Goal: Task Accomplishment & Management: Use online tool/utility

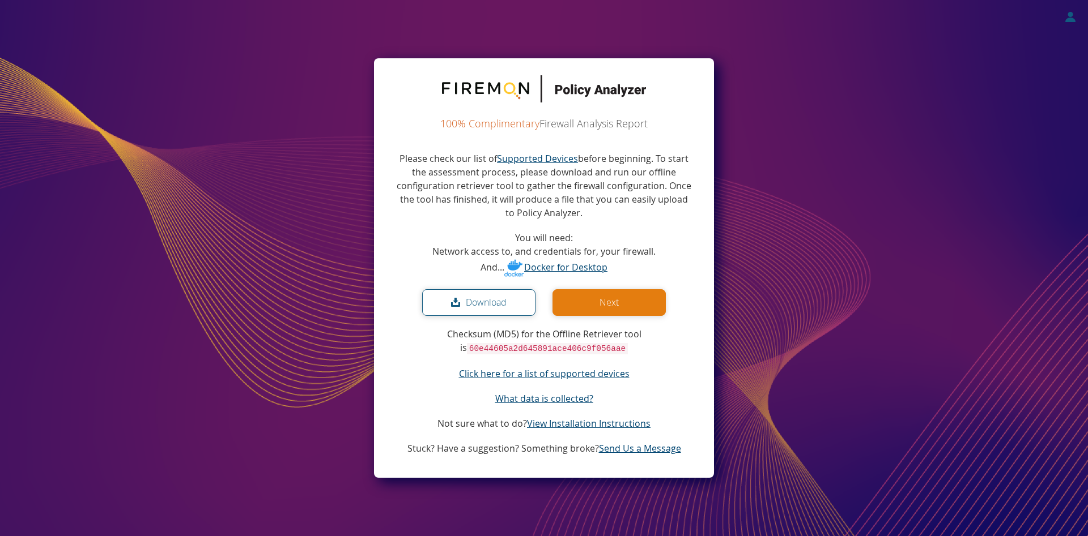
click at [494, 301] on button "Download" at bounding box center [478, 302] width 113 height 27
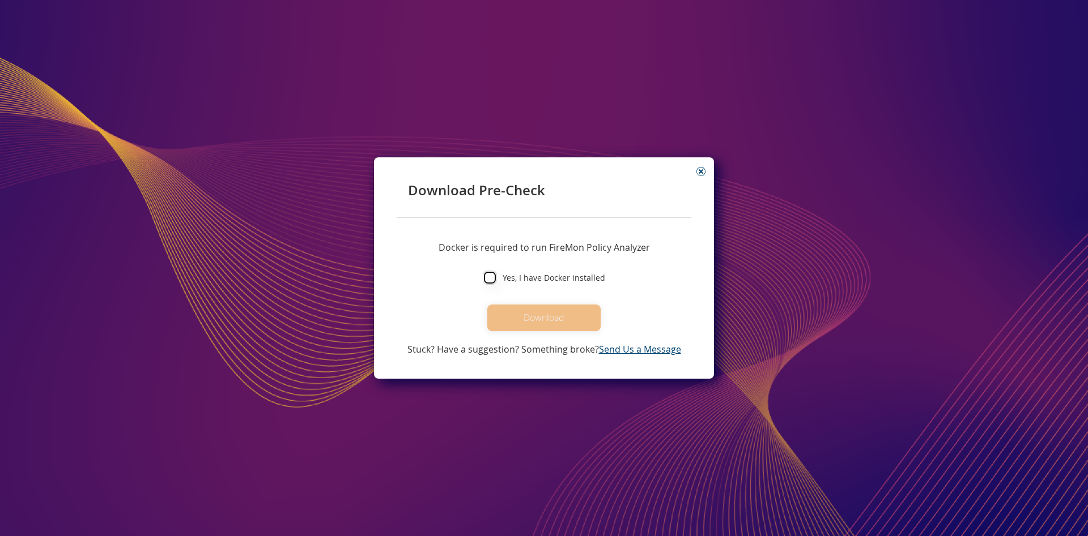
click at [492, 279] on input "Yes, I have Docker installed" at bounding box center [490, 278] width 14 height 14
checkbox input "true"
click at [553, 321] on button "Download" at bounding box center [543, 318] width 113 height 27
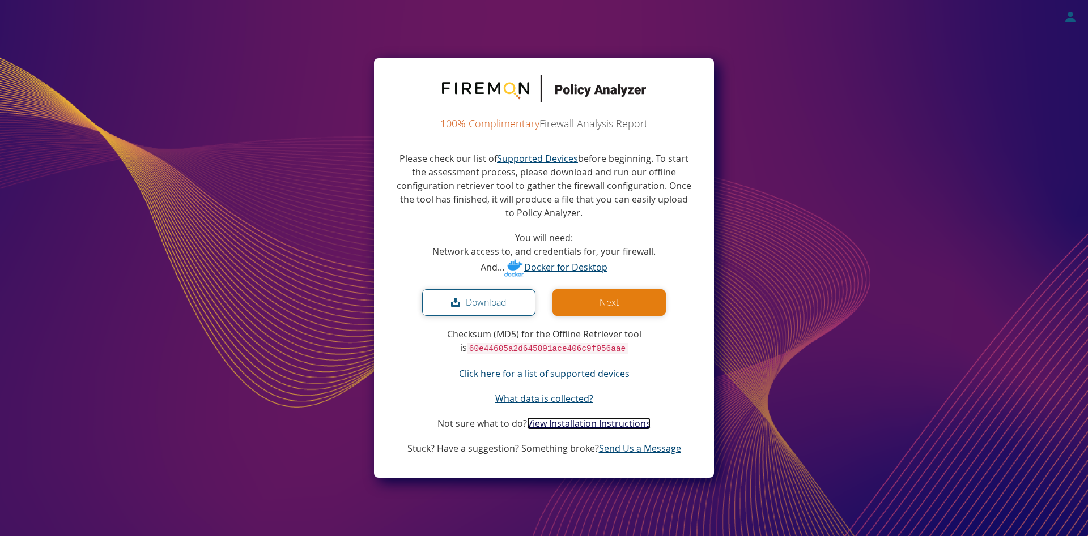
click at [602, 423] on link "View Installation Instructions" at bounding box center [588, 423] width 123 height 12
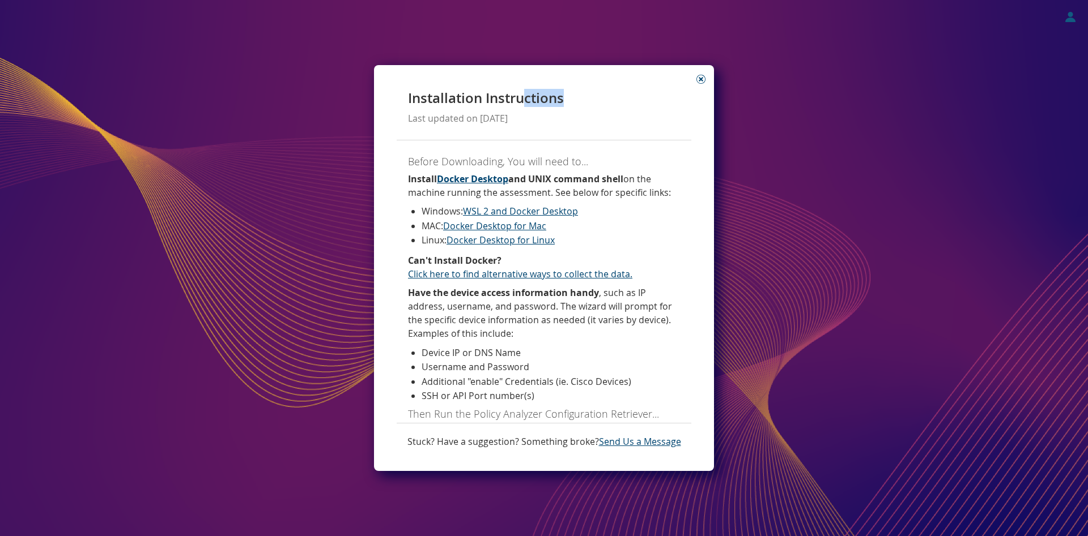
drag, startPoint x: 591, startPoint y: 75, endPoint x: 526, endPoint y: 73, distance: 64.6
click at [526, 73] on flame-card "Installation Instructions Last updated on 02/08/2023 Before Downloading, You wi…" at bounding box center [544, 268] width 340 height 406
click at [608, 104] on h1 "Installation Instructions" at bounding box center [544, 98] width 272 height 15
click at [529, 212] on link "WSL 2 and Docker Desktop" at bounding box center [520, 211] width 115 height 12
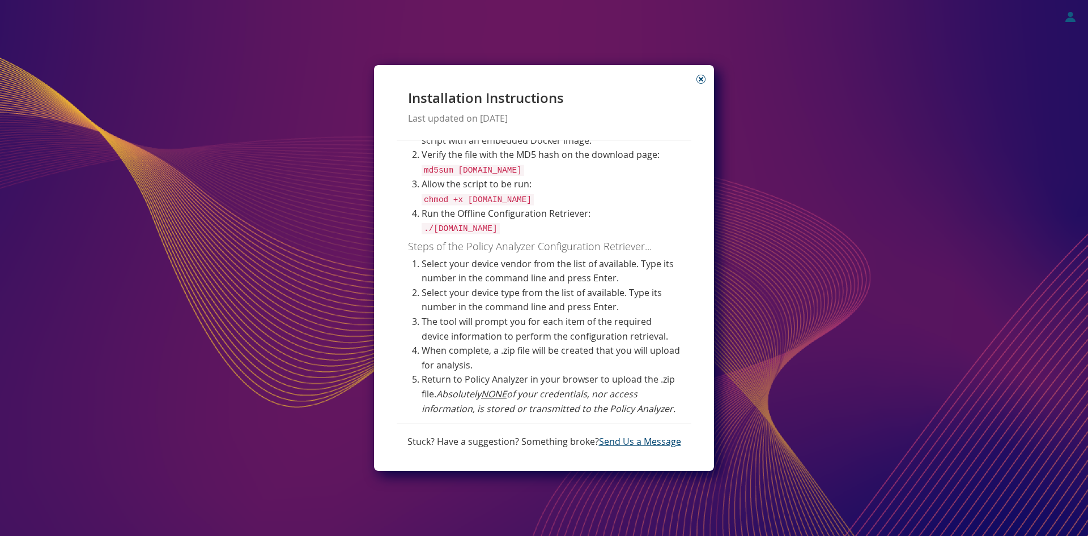
scroll to position [316, 0]
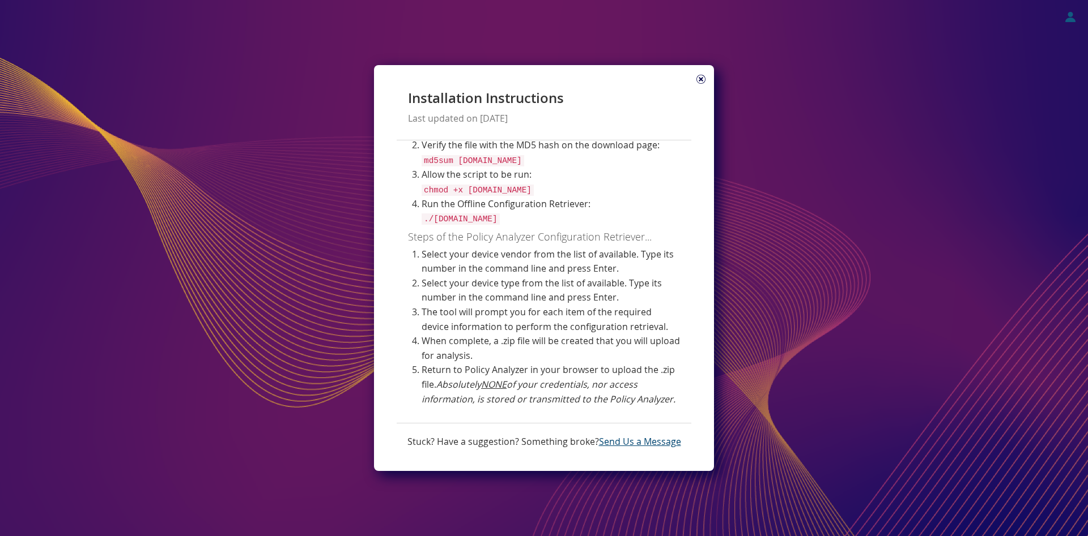
click at [701, 79] on icon at bounding box center [700, 79] width 9 height 9
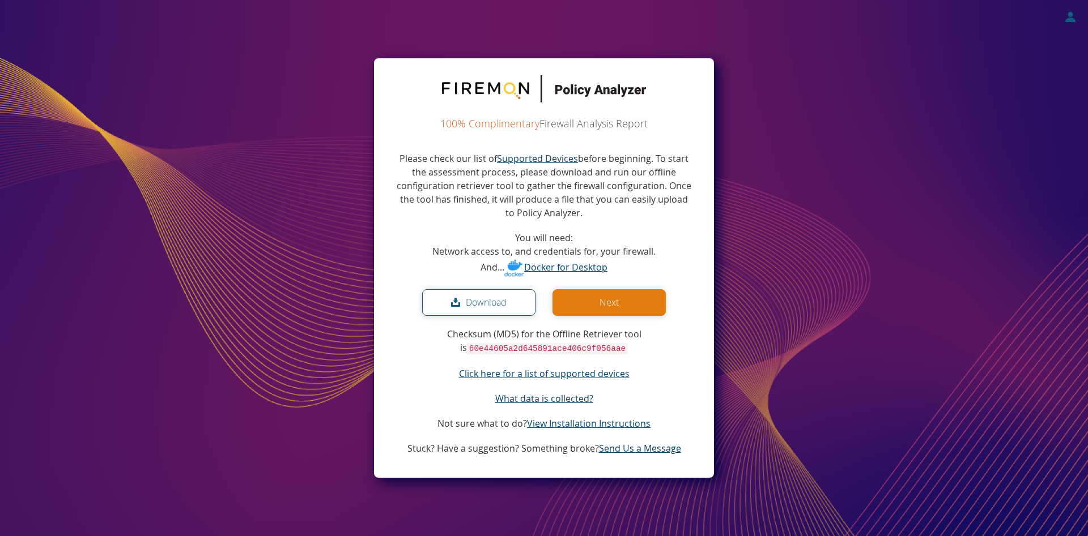
click at [604, 310] on button "Next" at bounding box center [608, 302] width 113 height 27
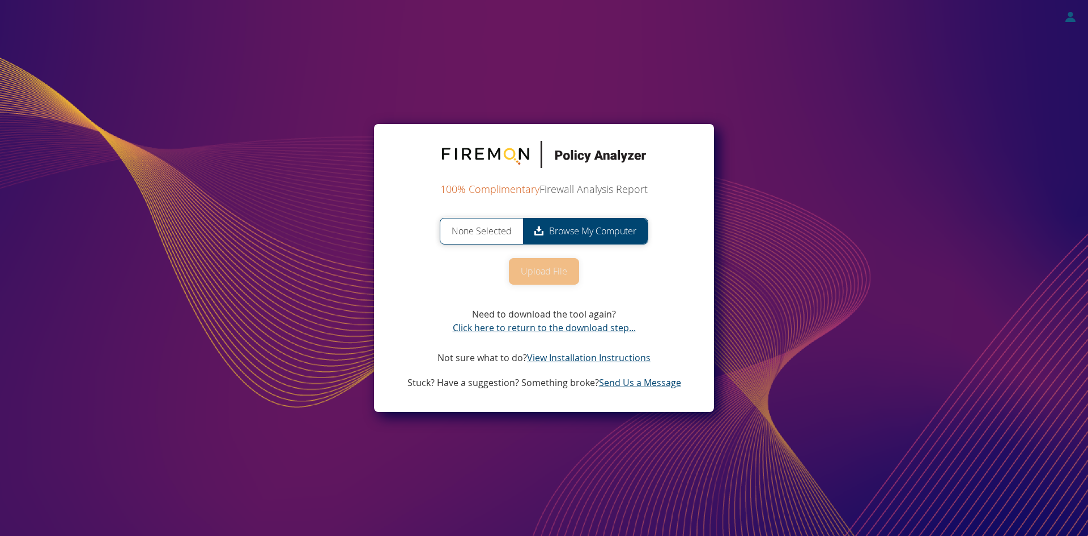
click at [582, 234] on span "Browse My Computer" at bounding box center [585, 231] width 125 height 25
click at [0, 0] on input "None Selected Browse My Computer" at bounding box center [0, 0] width 0 height 0
click at [582, 234] on span "Browse My Computer" at bounding box center [585, 231] width 125 height 25
click at [0, 0] on input "None Selected Browse My Computer" at bounding box center [0, 0] width 0 height 0
click at [564, 227] on span "Browse My Computer" at bounding box center [585, 231] width 125 height 25
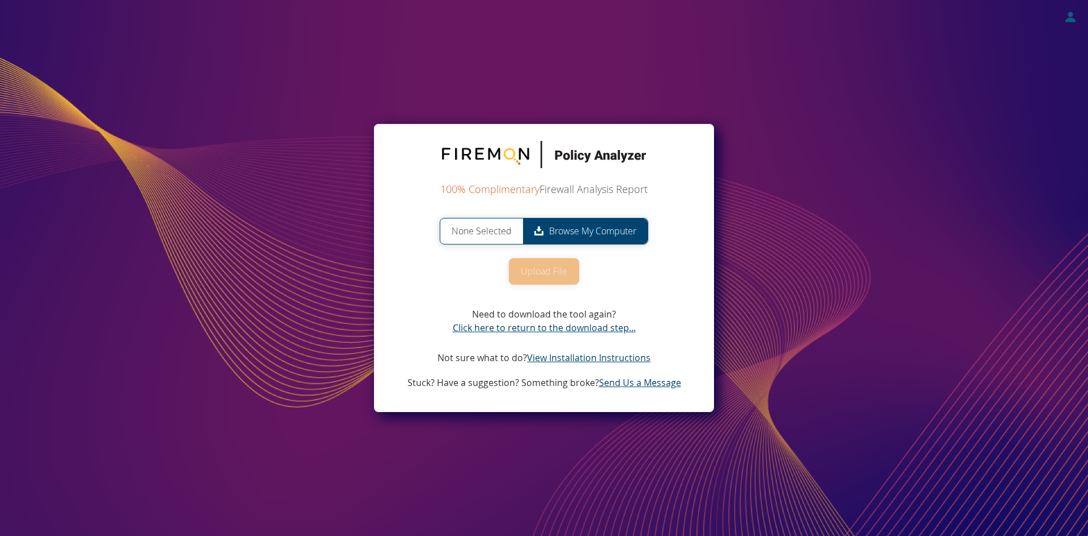
click at [0, 0] on input "None Selected Browse My Computer" at bounding box center [0, 0] width 0 height 0
click at [534, 274] on button "Upload File" at bounding box center [544, 271] width 70 height 27
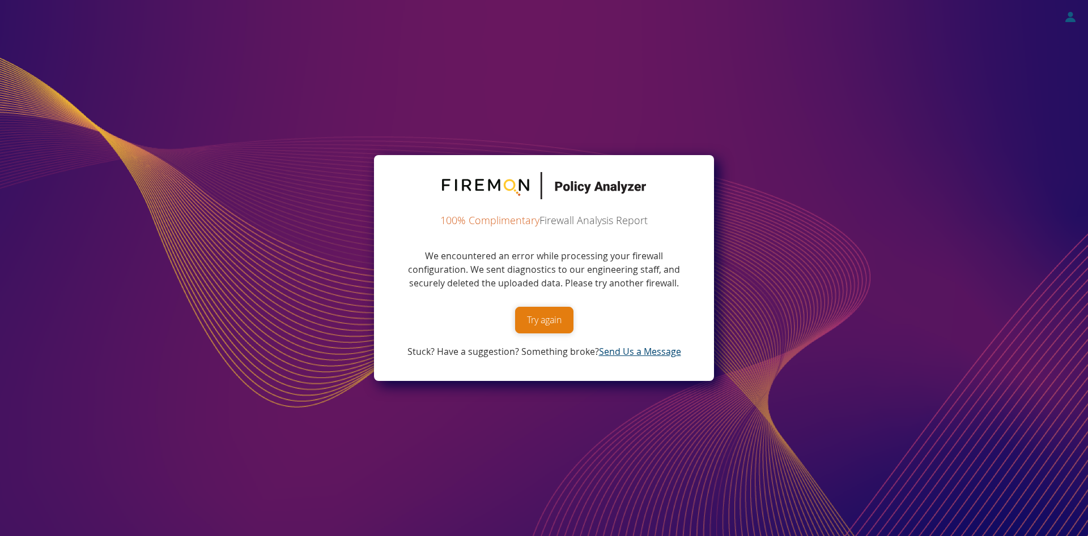
click at [553, 319] on button "Try again" at bounding box center [544, 320] width 58 height 27
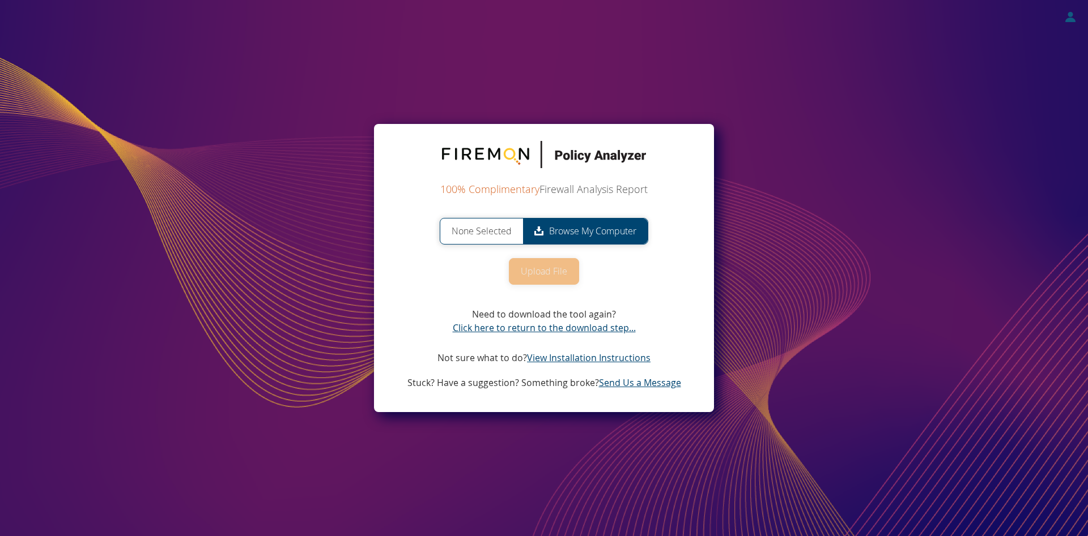
click at [572, 225] on span "Browse My Computer" at bounding box center [585, 231] width 125 height 25
click at [0, 0] on input "None Selected Browse My Computer" at bounding box center [0, 0] width 0 height 0
click at [547, 274] on button "Upload File" at bounding box center [544, 271] width 70 height 27
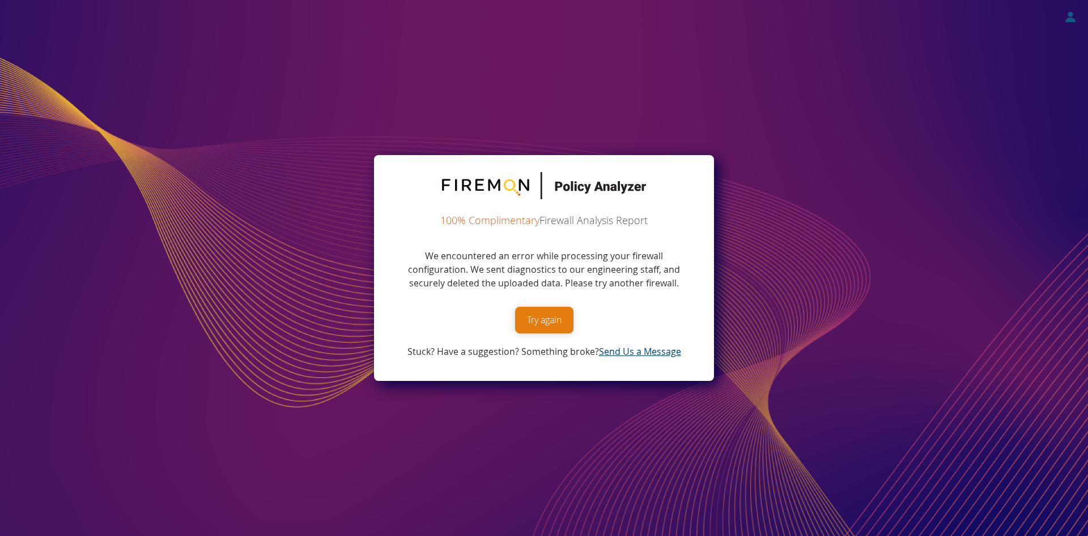
click at [552, 321] on button "Try again" at bounding box center [544, 320] width 58 height 27
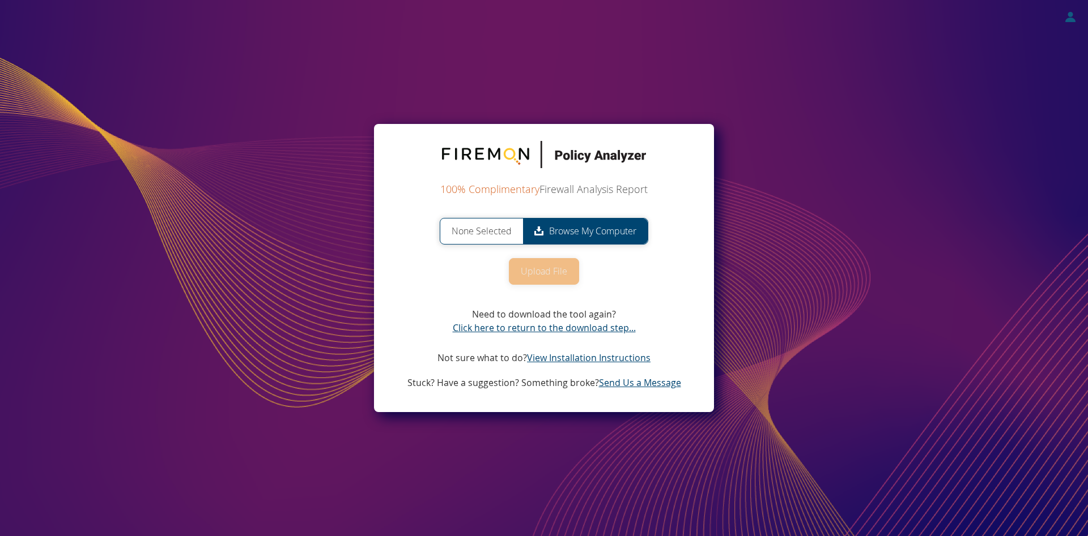
click at [587, 229] on span "Browse My Computer" at bounding box center [585, 231] width 125 height 25
click at [0, 0] on input "None Selected Browse My Computer" at bounding box center [0, 0] width 0 height 0
click at [539, 272] on button "Upload File" at bounding box center [544, 271] width 70 height 27
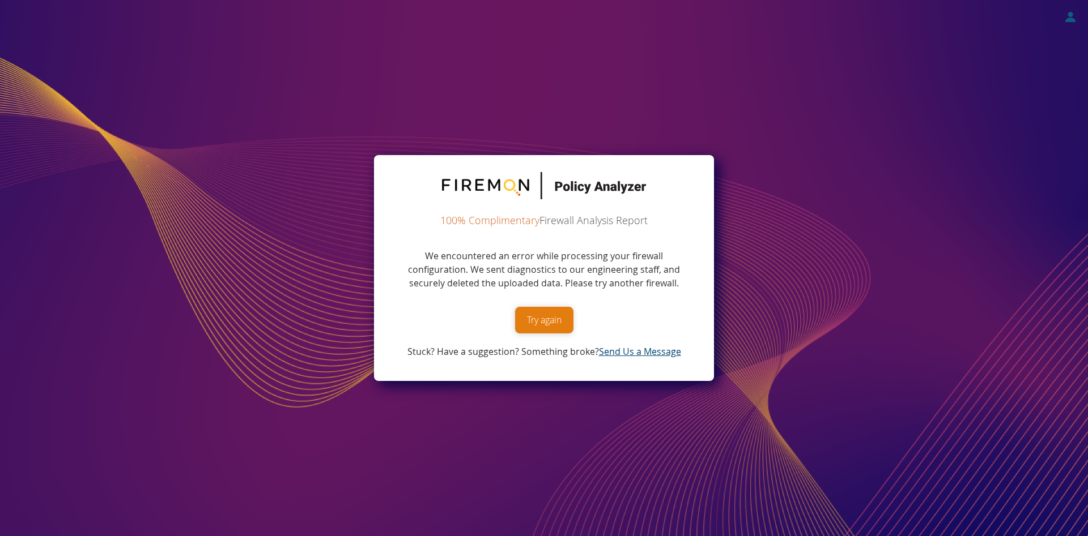
click at [548, 316] on button "Try again" at bounding box center [544, 320] width 58 height 27
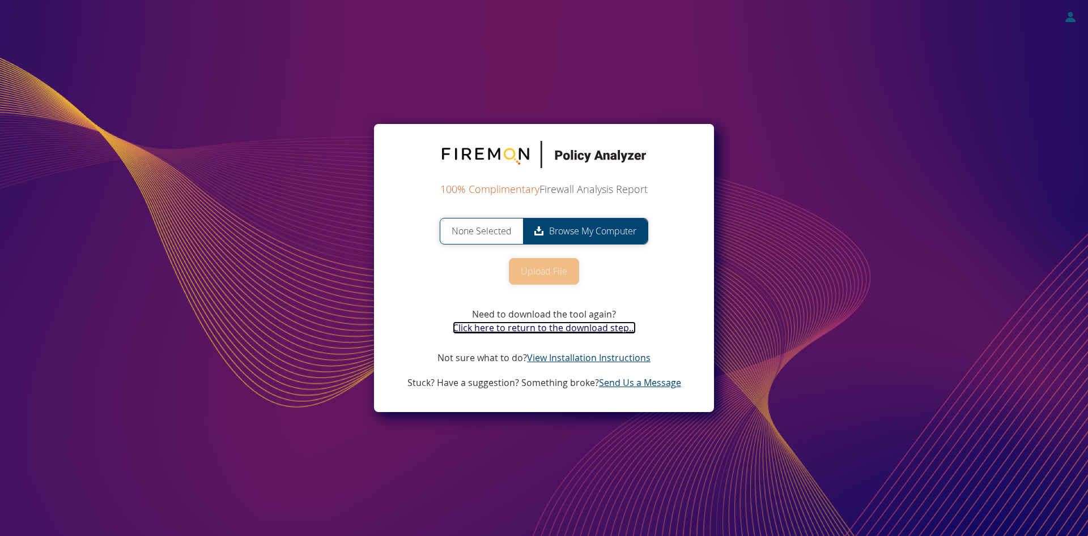
click at [539, 325] on link "Click here to return to the download step..." at bounding box center [544, 328] width 183 height 12
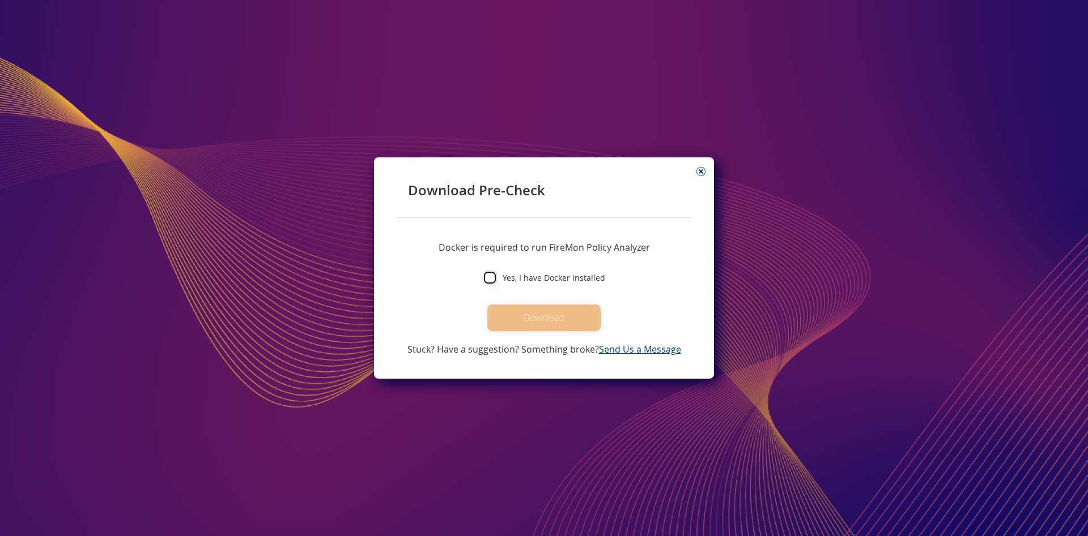
click at [494, 280] on input "Yes, I have Docker installed" at bounding box center [490, 278] width 14 height 14
checkbox input "false"
click at [701, 172] on icon at bounding box center [700, 171] width 9 height 9
click at [699, 171] on icon at bounding box center [700, 171] width 9 height 9
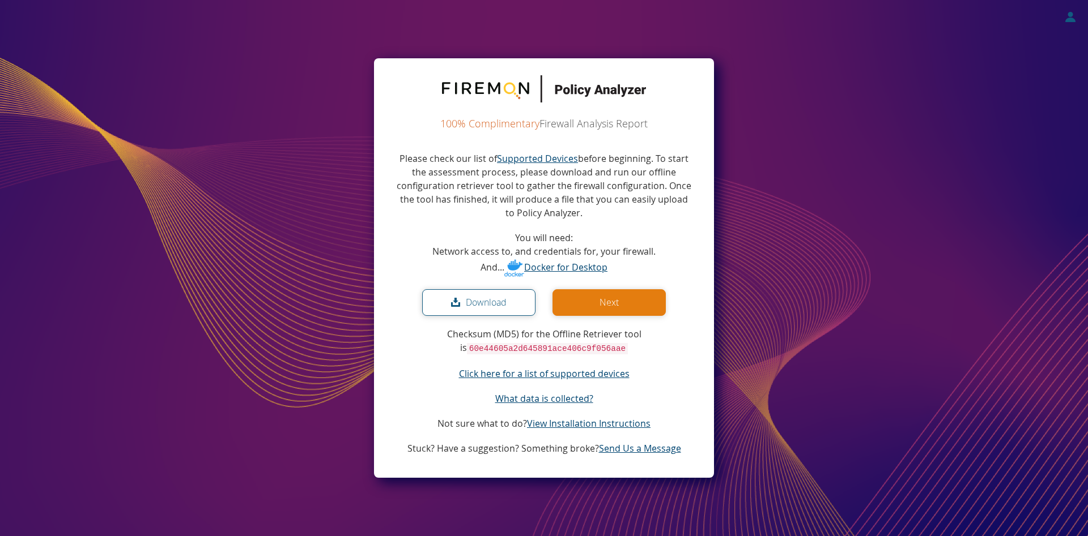
click at [604, 299] on button "Next" at bounding box center [608, 302] width 113 height 27
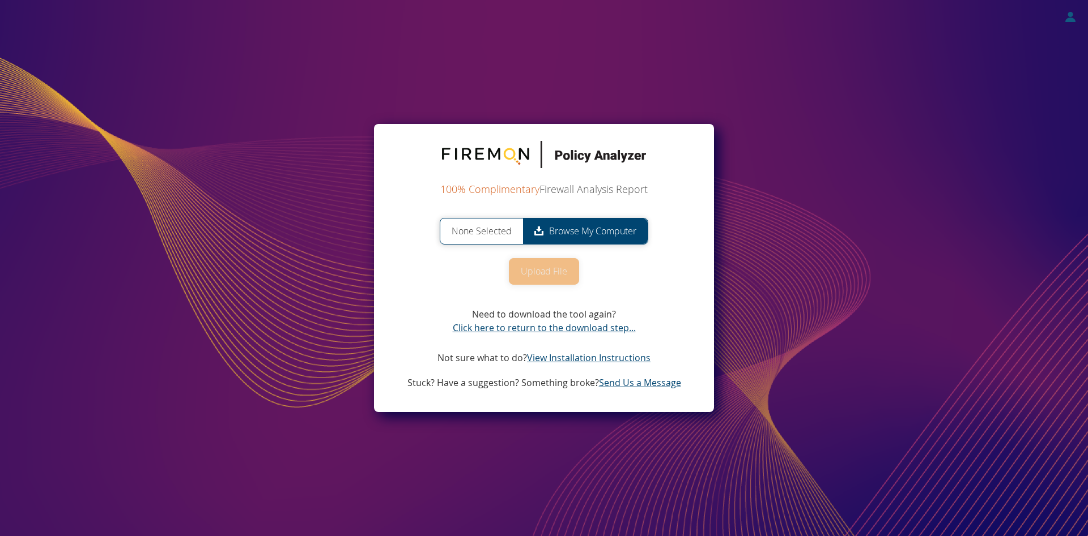
click at [501, 229] on span "None Selected" at bounding box center [481, 231] width 83 height 25
click at [0, 0] on input "None Selected Browse My Computer" at bounding box center [0, 0] width 0 height 0
click at [548, 276] on button "Upload File" at bounding box center [544, 271] width 70 height 27
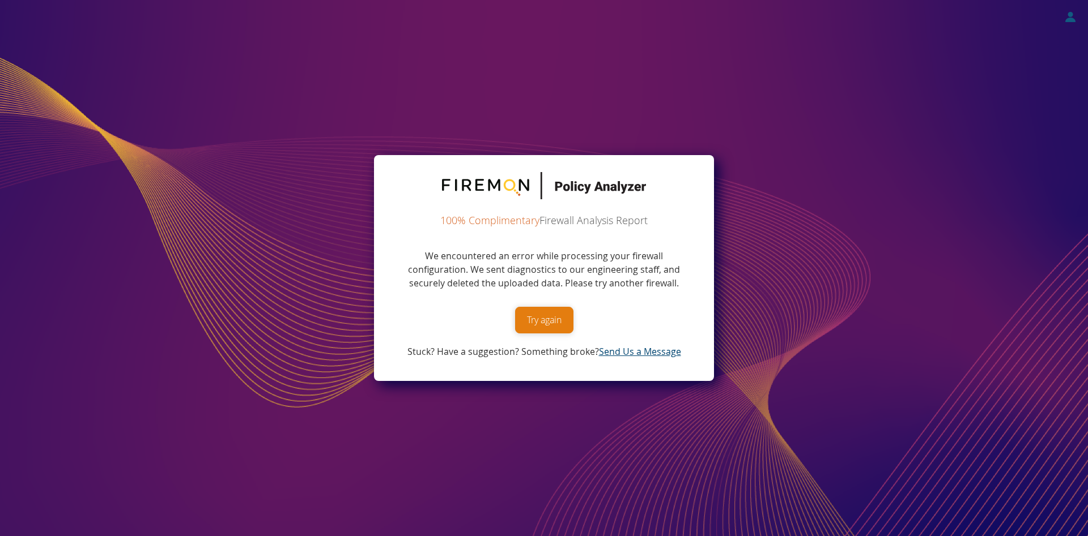
click at [555, 323] on button "Try again" at bounding box center [544, 320] width 58 height 27
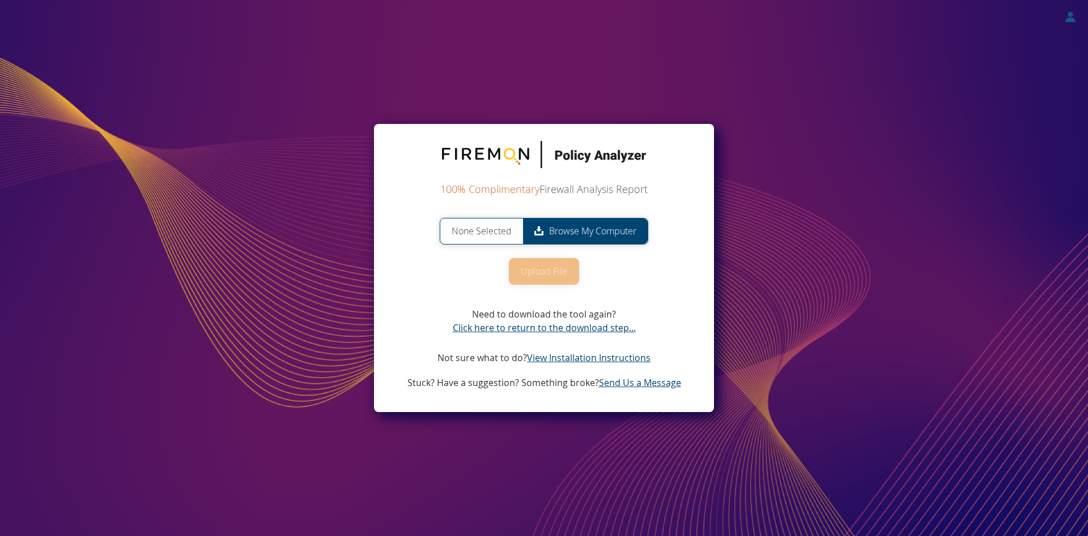
click at [577, 232] on span "Browse My Computer" at bounding box center [585, 231] width 125 height 25
click at [0, 0] on input "None Selected Browse My Computer" at bounding box center [0, 0] width 0 height 0
click at [547, 271] on button "Upload File" at bounding box center [544, 271] width 70 height 27
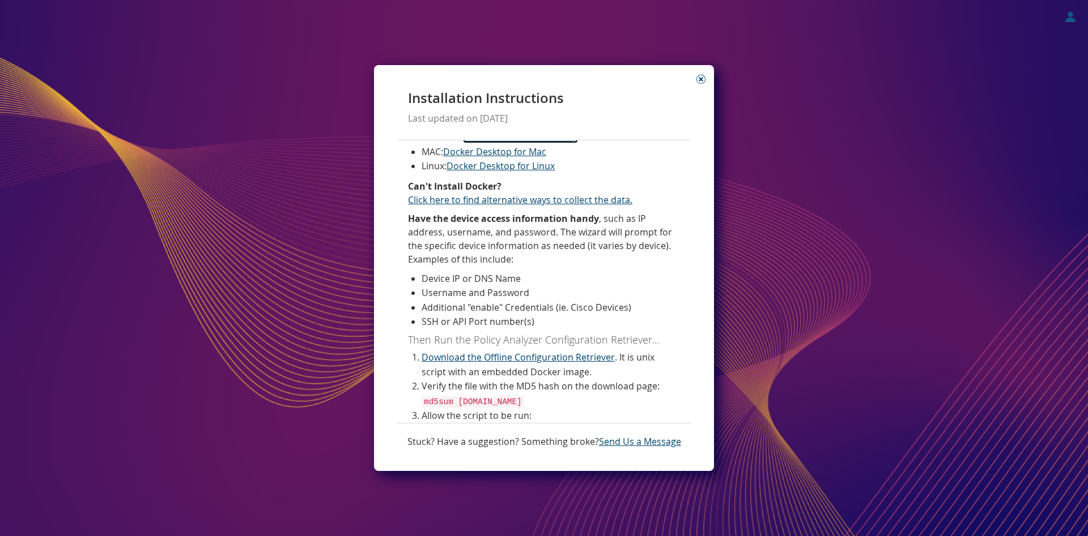
scroll to position [75, 0]
click at [565, 359] on link "Download the Offline Configuration Retriever" at bounding box center [517, 357] width 193 height 12
click at [753, 158] on saas-instructions "Installation Instructions Last updated on 02/08/2023 Before Downloading, You wi…" at bounding box center [544, 268] width 1088 height 536
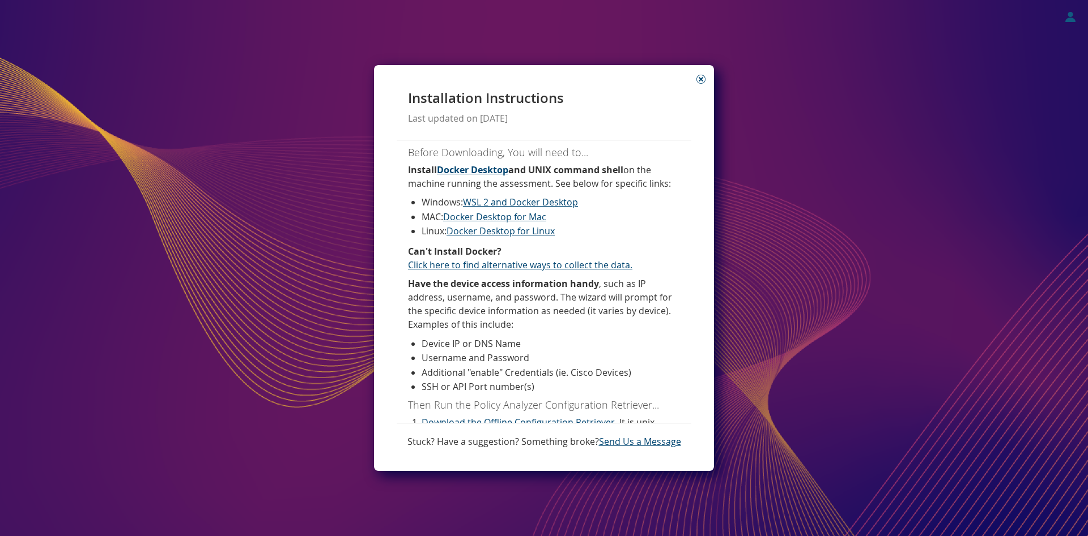
scroll to position [0, 0]
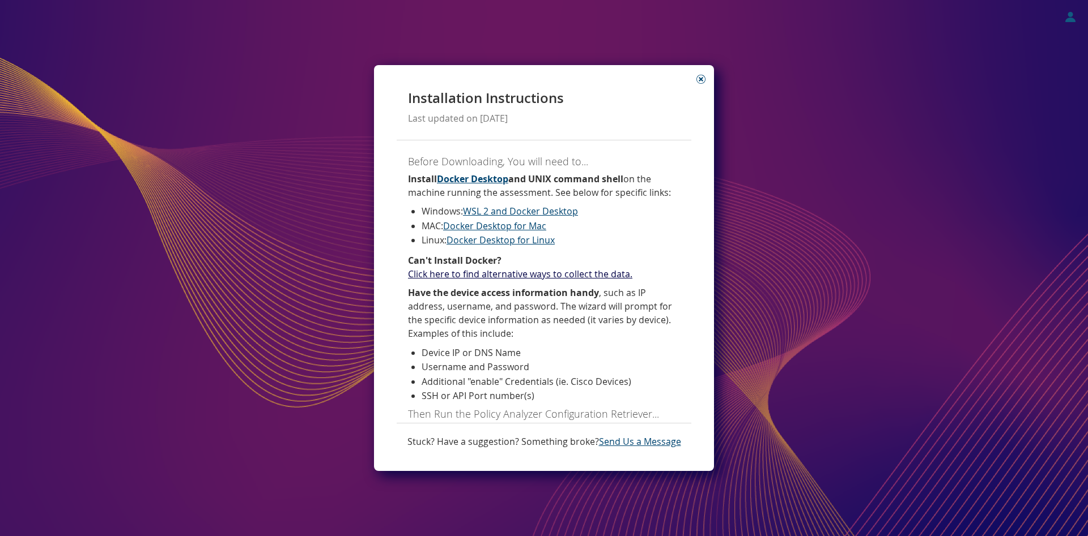
click at [513, 271] on link "Click here to find alternative ways to collect the data." at bounding box center [520, 274] width 224 height 12
select select "IMPROVEMENT"
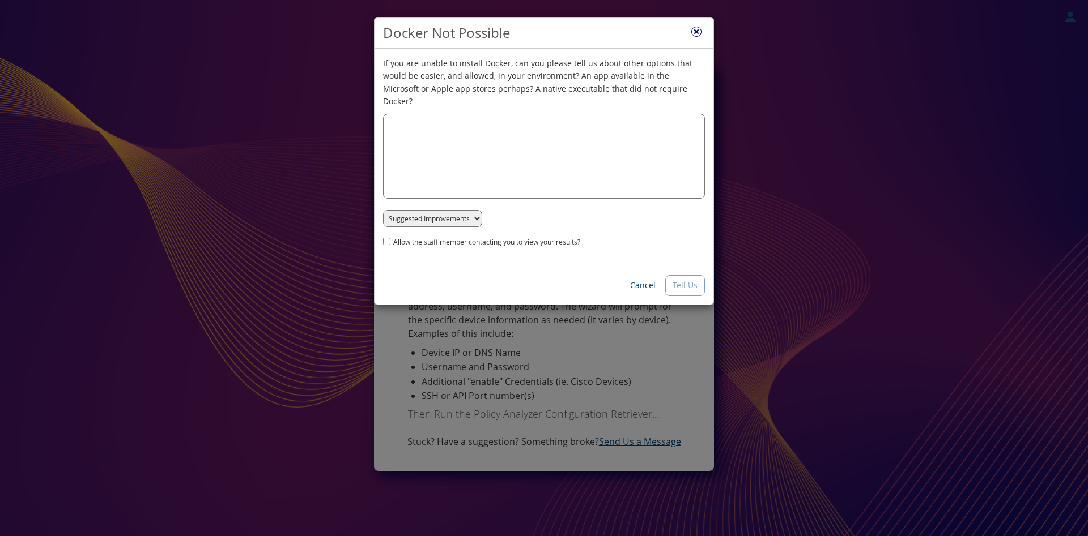
click at [700, 33] on icon "Close" at bounding box center [696, 32] width 10 height 10
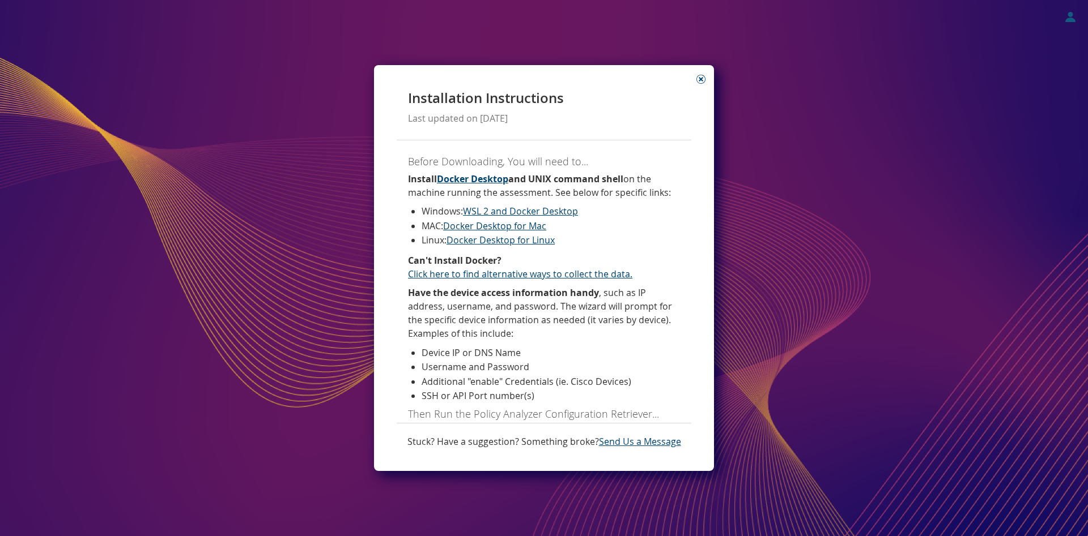
drag, startPoint x: 573, startPoint y: 72, endPoint x: 573, endPoint y: 59, distance: 12.5
click at [573, 59] on saas-instructions "Installation Instructions Last updated on 02/08/2023 Before Downloading, You wi…" at bounding box center [544, 268] width 1088 height 536
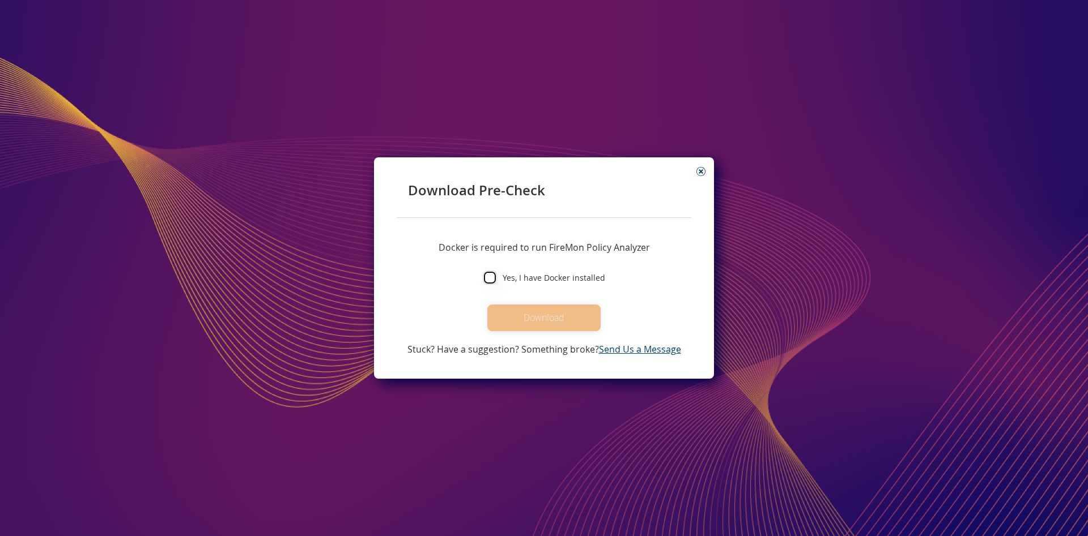
click at [497, 278] on input "Yes, I have Docker installed" at bounding box center [490, 278] width 14 height 14
checkbox input "true"
click at [556, 322] on button "Download" at bounding box center [543, 318] width 113 height 27
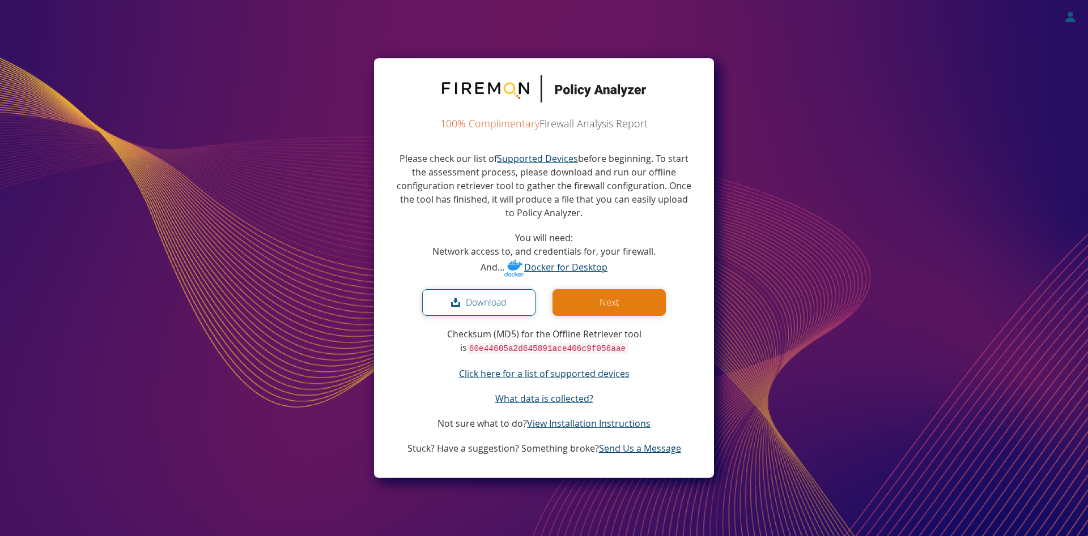
click at [615, 300] on button "Next" at bounding box center [608, 302] width 113 height 27
